Goal: Task Accomplishment & Management: Use online tool/utility

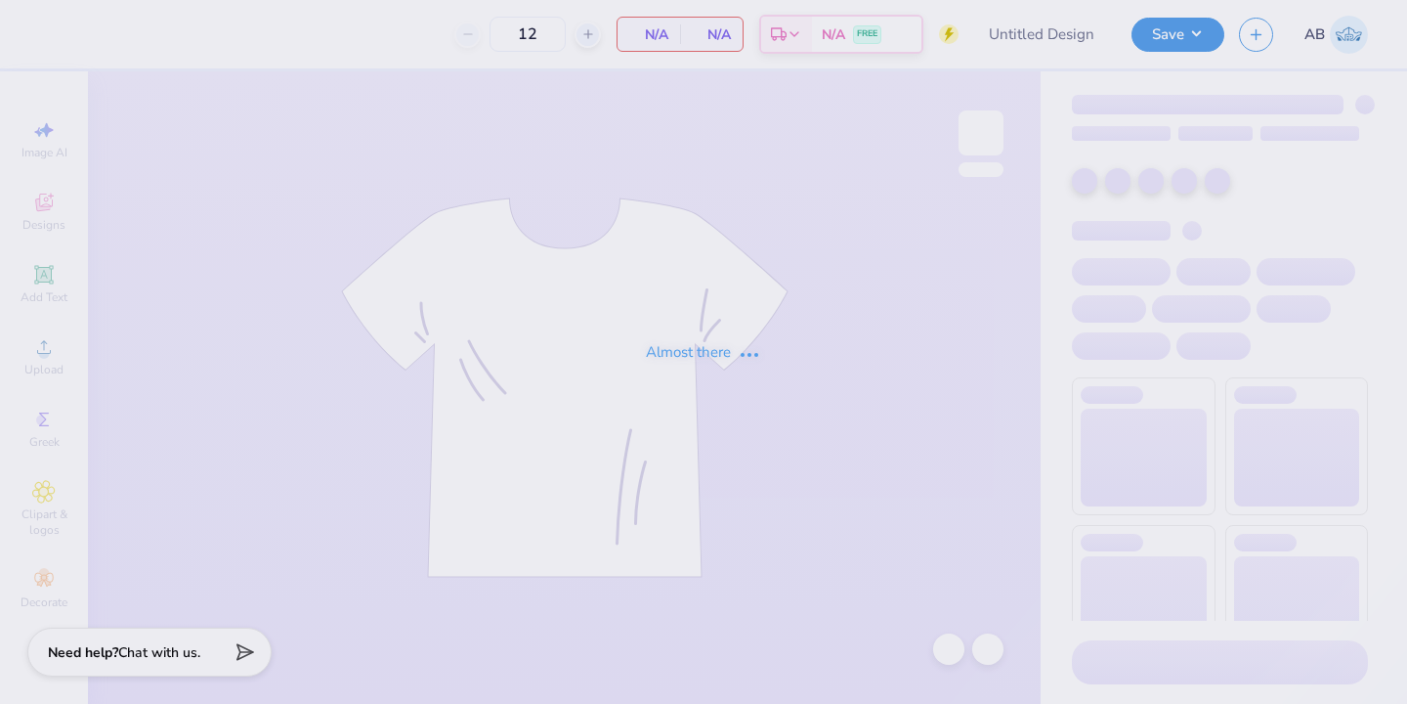
type input "aphi football fam wknd merch"
type input "100"
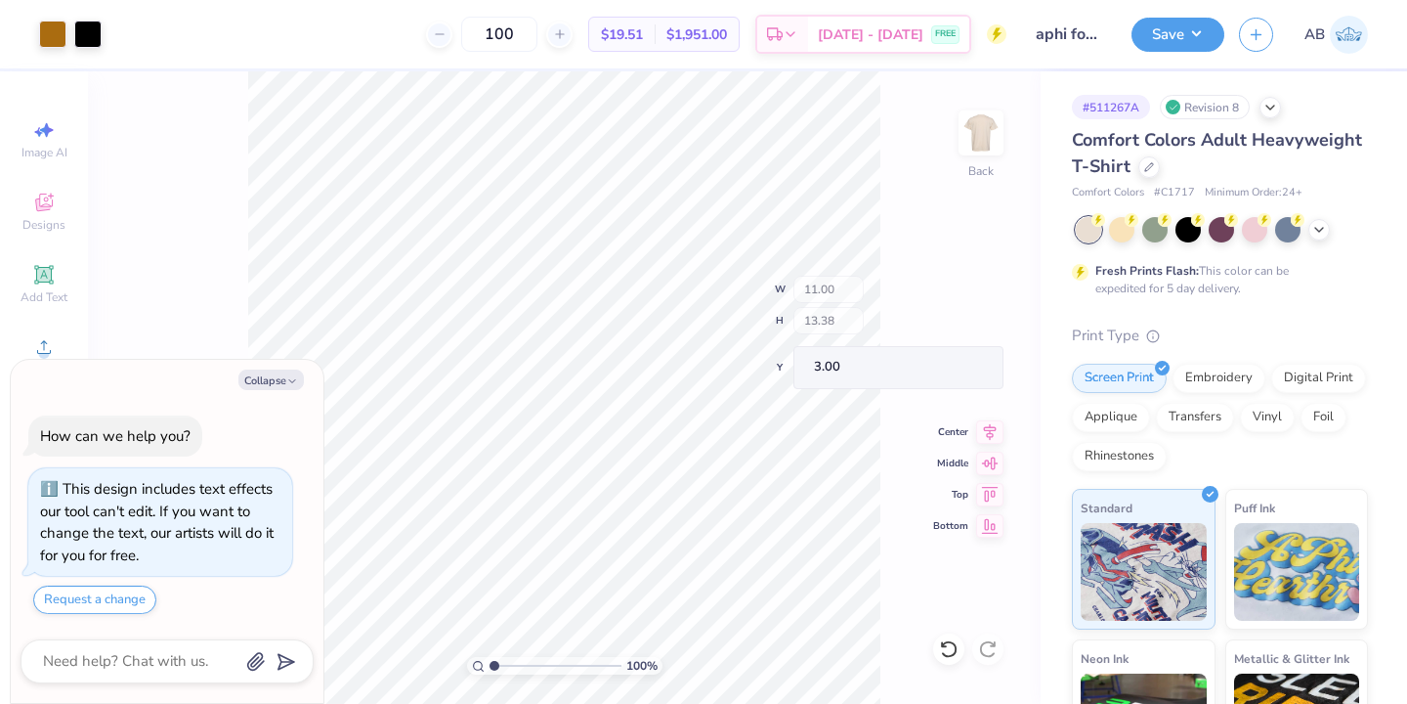
type textarea "x"
type input "2.10"
type input "1.20"
type input "9.51"
type textarea "x"
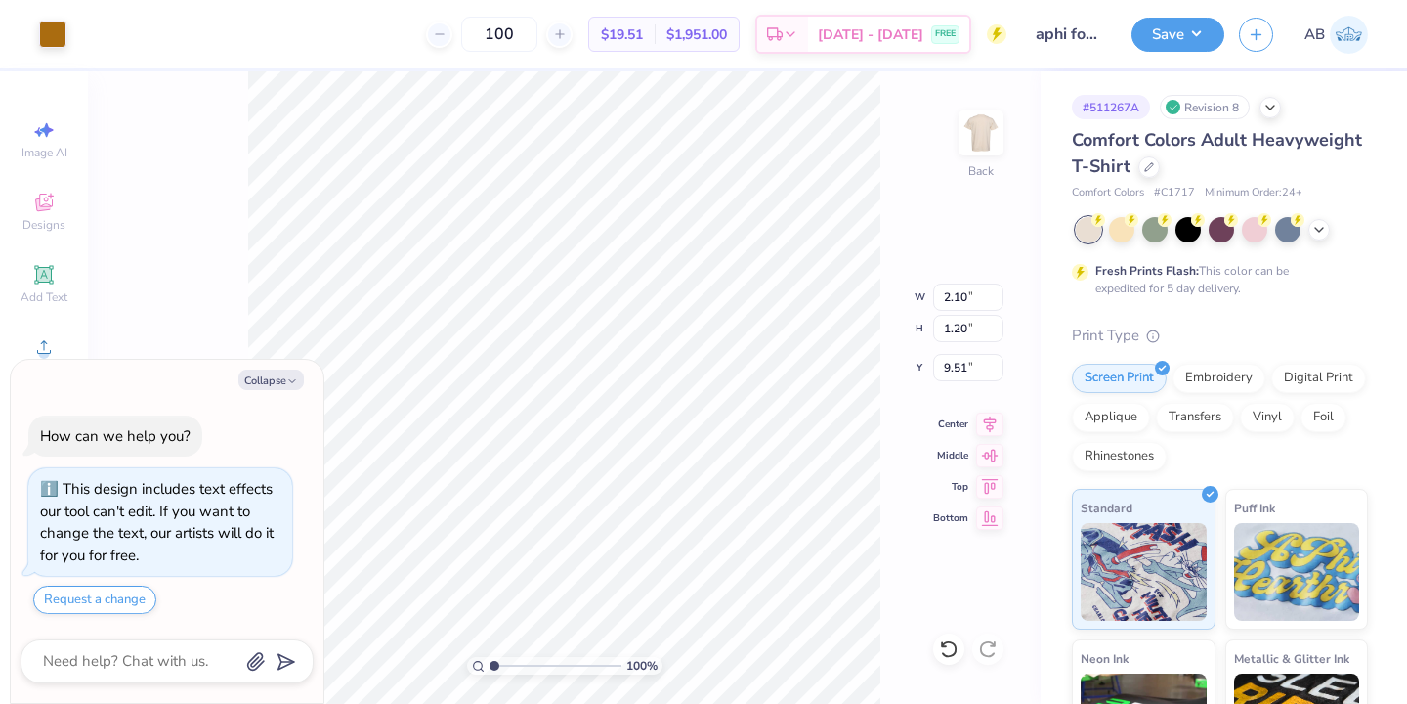
type input "9.45"
click at [935, 643] on div at bounding box center [948, 648] width 31 height 31
type textarea "x"
type input "9.63"
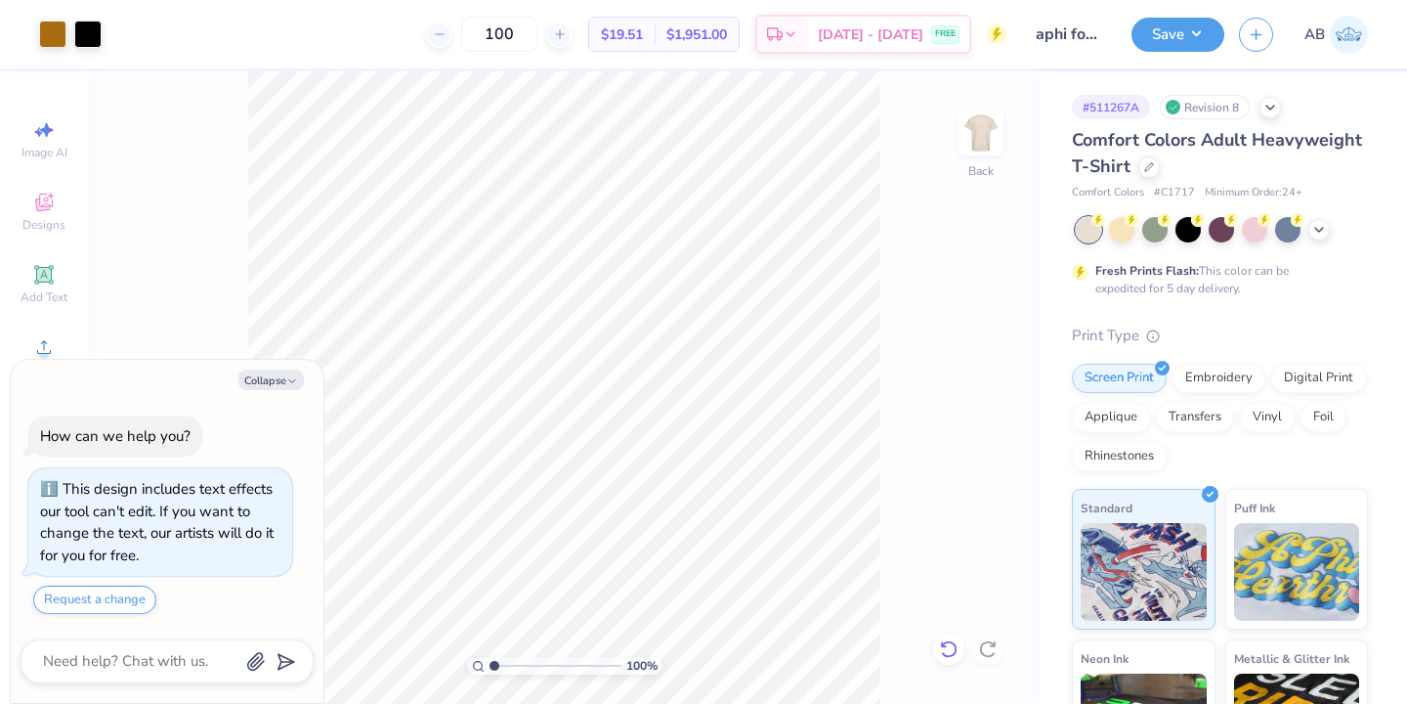
click at [955, 641] on icon at bounding box center [949, 649] width 20 height 20
click at [952, 644] on icon at bounding box center [949, 649] width 20 height 20
click at [270, 385] on button "Collapse" at bounding box center [270, 379] width 65 height 21
type textarea "x"
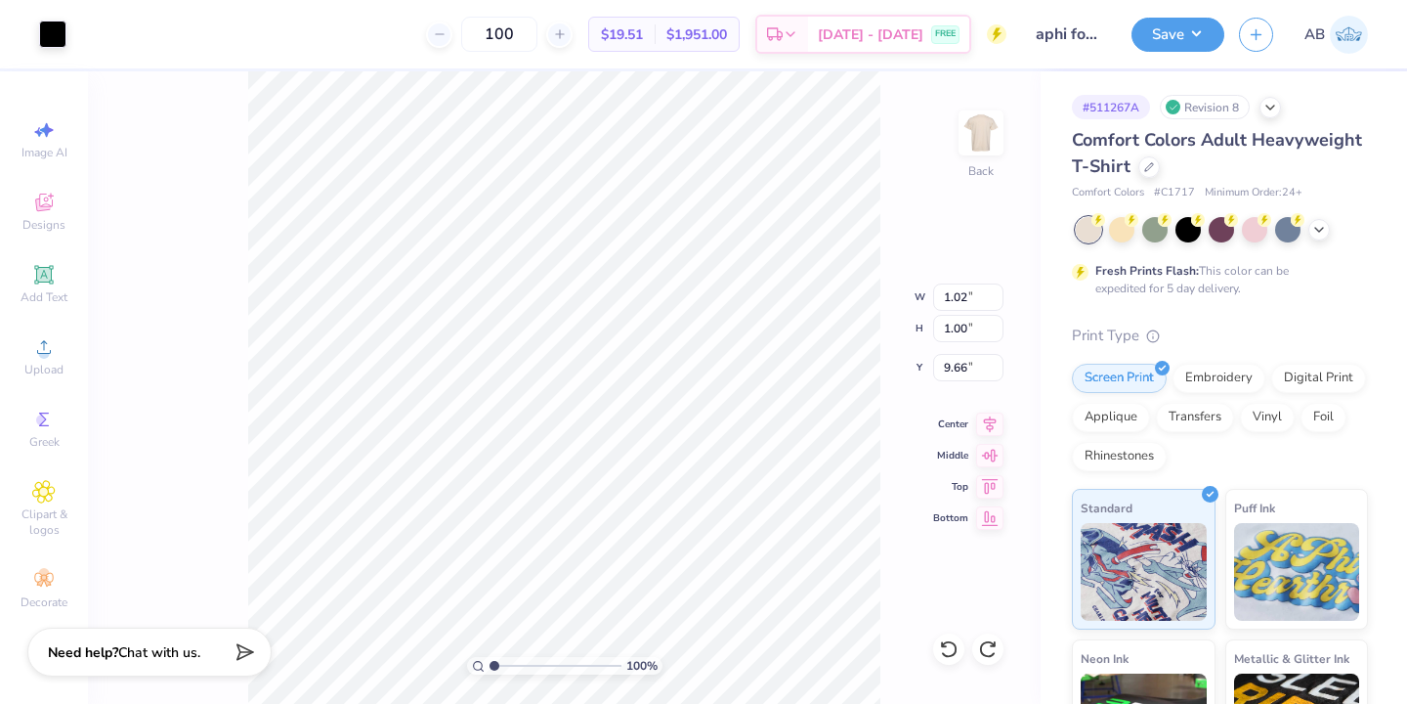
type input "9.51"
click at [944, 649] on icon at bounding box center [949, 649] width 20 height 20
